Goal: Task Accomplishment & Management: Manage account settings

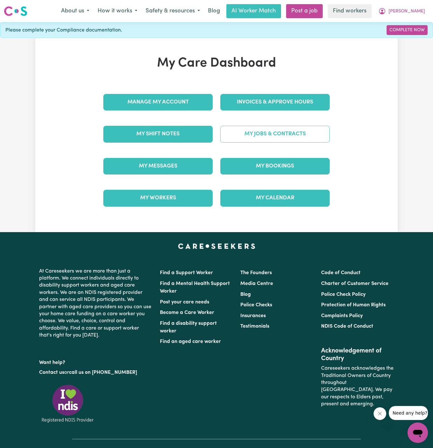
click at [293, 136] on link "My Jobs & Contracts" at bounding box center [274, 134] width 109 height 17
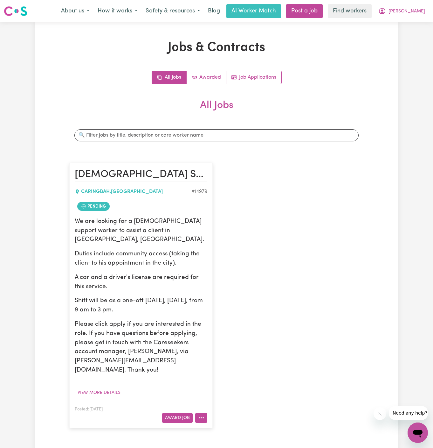
click at [203, 414] on icon "More options" at bounding box center [201, 417] width 6 height 6
click at [224, 333] on link "View/Edit Contract" at bounding box center [227, 339] width 62 height 13
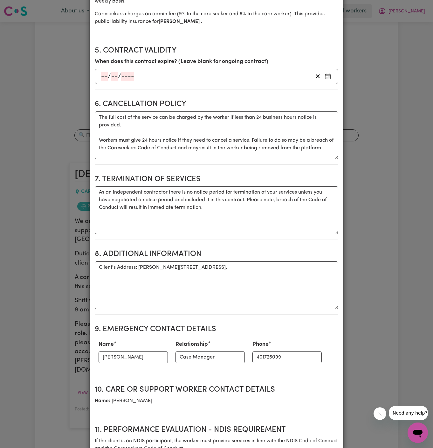
scroll to position [461, 0]
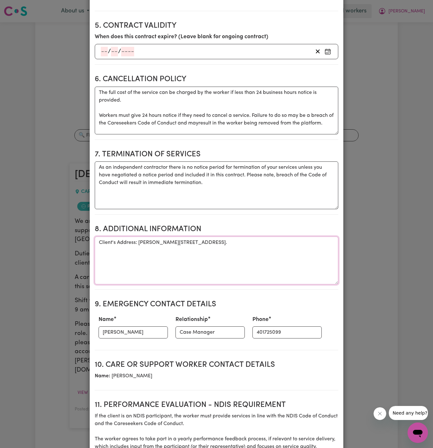
drag, startPoint x: 138, startPoint y: 225, endPoint x: 242, endPoint y: 225, distance: 103.4
click at [242, 236] on textarea "Client's Address: [PERSON_NAME][STREET_ADDRESS]." at bounding box center [217, 260] width 244 height 48
paste textarea "[STREET_ADDRESS][PERSON_NAME]"
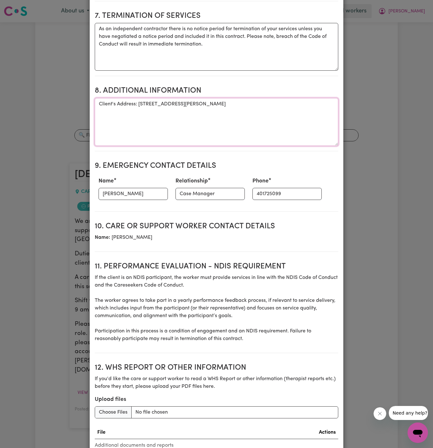
scroll to position [643, 0]
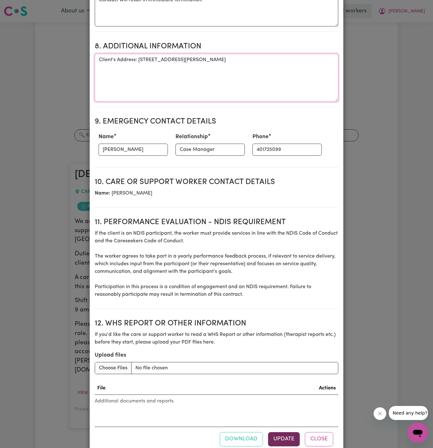
type textarea "Client's Address: [STREET_ADDRESS][PERSON_NAME]"
click at [289, 432] on button "Update" at bounding box center [284, 439] width 32 height 14
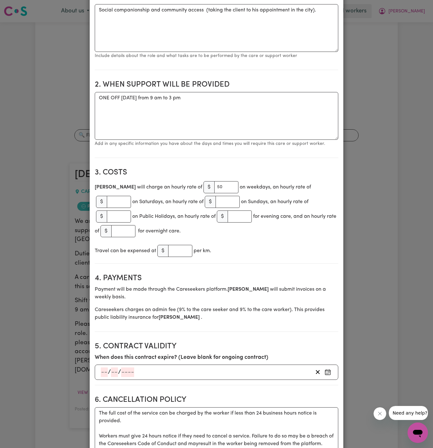
scroll to position [0, 0]
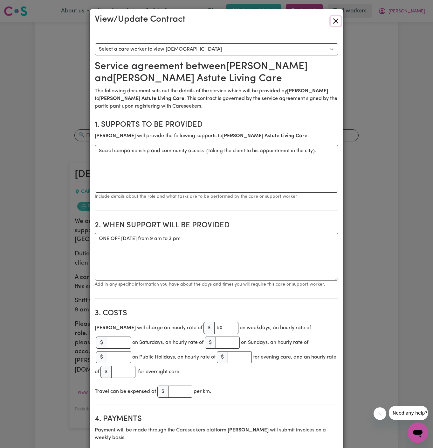
click at [334, 21] on button "Close" at bounding box center [336, 21] width 10 height 10
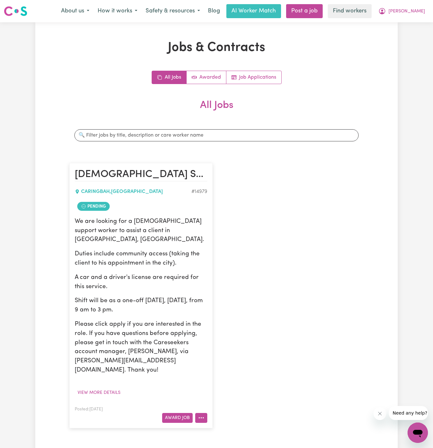
click at [202, 414] on icon "More options" at bounding box center [201, 417] width 6 height 6
click at [226, 358] on link "Hide Job" at bounding box center [227, 364] width 62 height 13
click at [420, 15] on button "[PERSON_NAME]" at bounding box center [401, 10] width 55 height 13
click at [417, 21] on link "My Dashboard" at bounding box center [404, 25] width 50 height 12
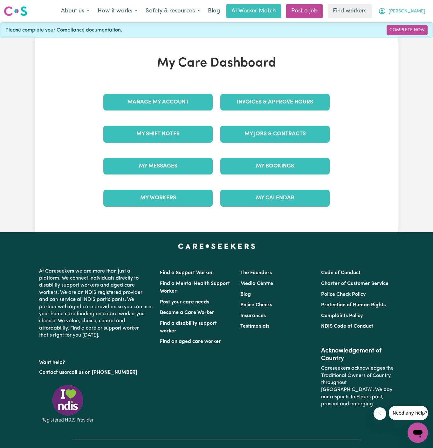
click at [416, 14] on span "[PERSON_NAME]" at bounding box center [407, 11] width 37 height 7
click at [416, 29] on link "My Dashboard" at bounding box center [404, 25] width 50 height 12
click at [415, 37] on link "Logout" at bounding box center [404, 37] width 50 height 12
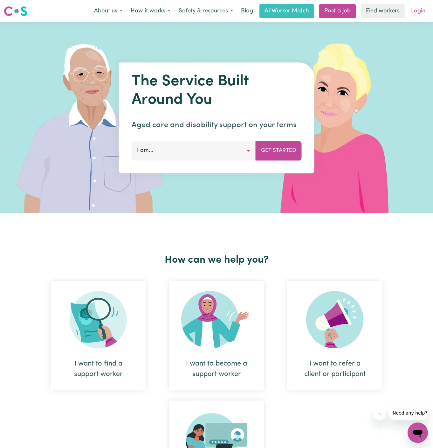
click at [418, 13] on link "Login" at bounding box center [418, 11] width 22 height 14
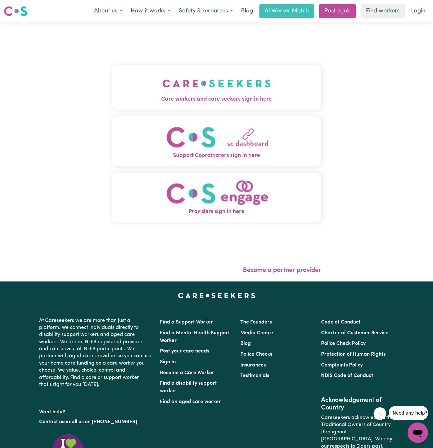
click at [232, 84] on img "Care workers and care seekers sign in here" at bounding box center [217, 84] width 108 height 24
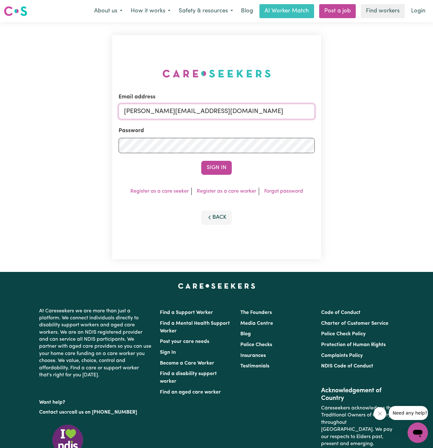
click at [236, 111] on input "[PERSON_NAME][EMAIL_ADDRESS][DOMAIN_NAME]" at bounding box center [217, 111] width 196 height 15
drag, startPoint x: 155, startPoint y: 111, endPoint x: 293, endPoint y: 110, distance: 138.7
click at [293, 110] on input "[EMAIL_ADDRESS][PERSON_NAME][DOMAIN_NAME]" at bounding box center [217, 111] width 196 height 15
click at [201, 161] on button "Sign In" at bounding box center [216, 168] width 31 height 14
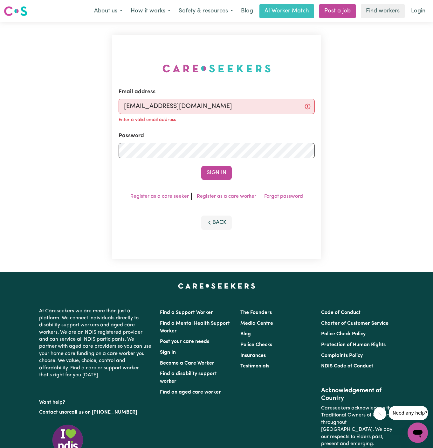
type input "[EMAIL_ADDRESS][DOMAIN_NAME]"
click at [201, 166] on button "Sign In" at bounding box center [216, 173] width 31 height 14
